Goal: Task Accomplishment & Management: Manage account settings

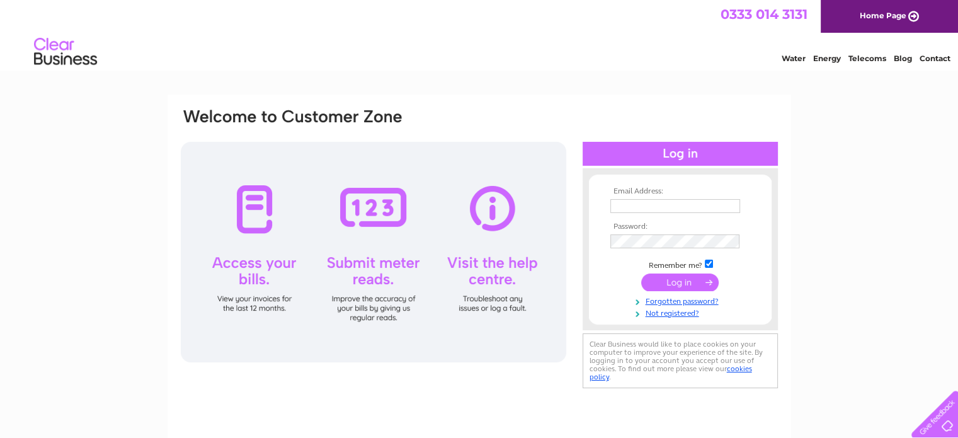
type input "oddjobbob51@aol.com"
click at [671, 283] on input "submit" at bounding box center [680, 282] width 78 height 18
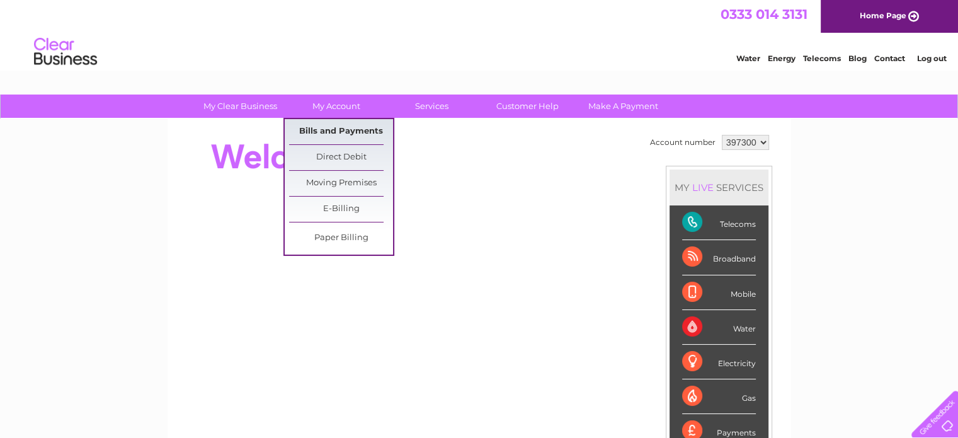
click at [338, 135] on link "Bills and Payments" at bounding box center [341, 131] width 104 height 25
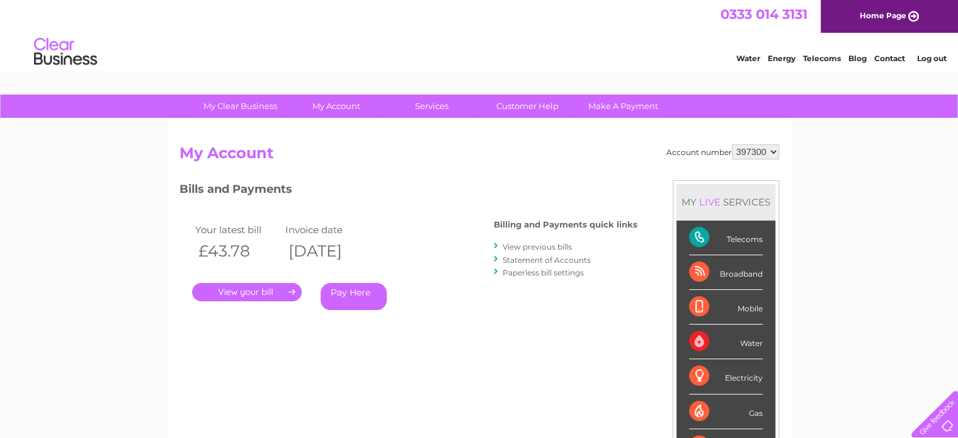
click at [261, 289] on link "." at bounding box center [247, 292] width 110 height 18
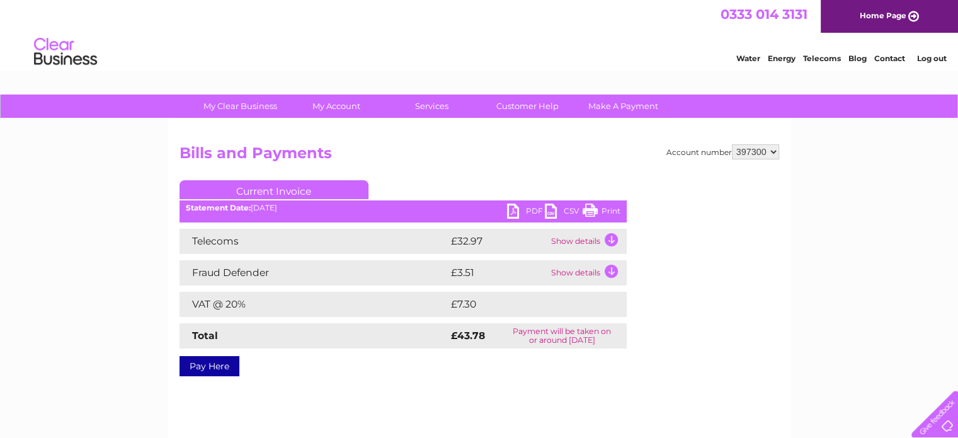
click at [509, 207] on link "PDF" at bounding box center [526, 213] width 38 height 18
